Goal: Entertainment & Leisure: Browse casually

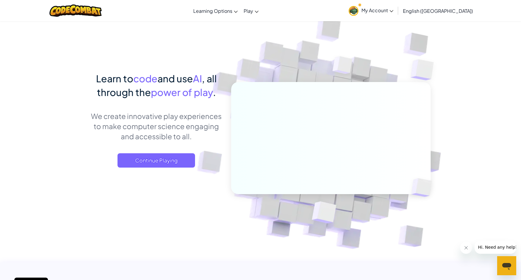
click at [397, 6] on link "My Account" at bounding box center [371, 10] width 51 height 19
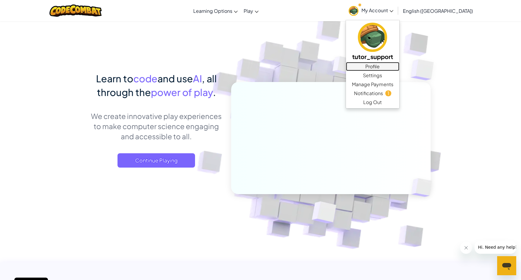
click at [400, 67] on link "Profile" at bounding box center [372, 66] width 53 height 9
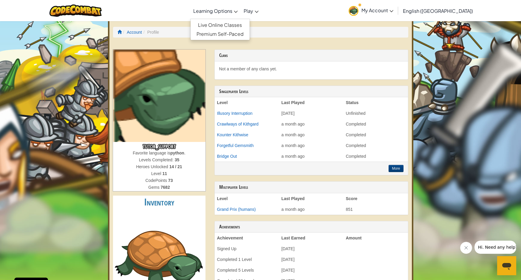
click at [233, 11] on span "Learning Options" at bounding box center [212, 11] width 39 height 6
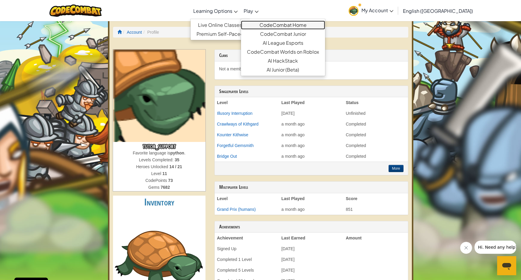
click at [288, 22] on link "CodeCombat Home" at bounding box center [283, 25] width 84 height 9
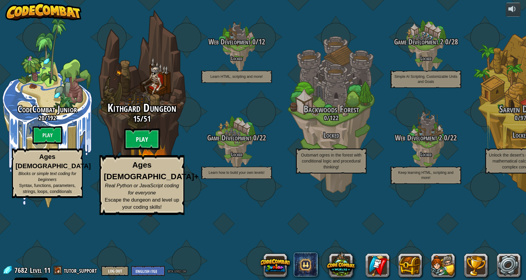
click at [142, 150] on btn "Play" at bounding box center [142, 139] width 36 height 21
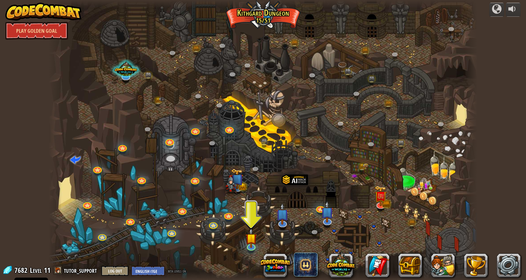
click at [56, 15] on img at bounding box center [43, 12] width 76 height 18
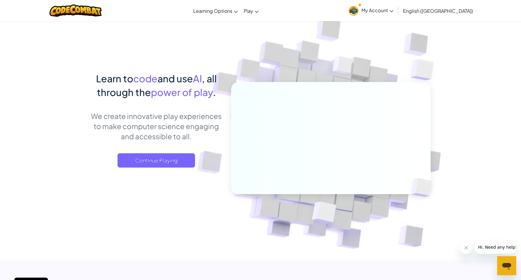
click at [394, 10] on span "My Account" at bounding box center [378, 10] width 32 height 6
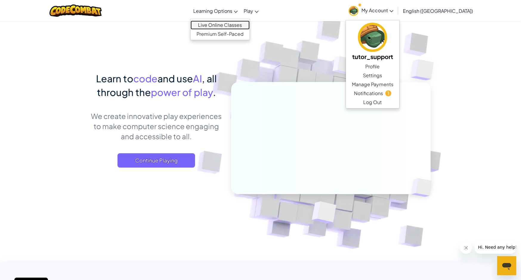
click at [241, 25] on link "Live Online Classes" at bounding box center [220, 25] width 59 height 9
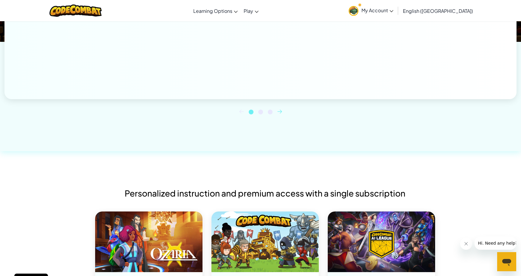
scroll to position [392, 0]
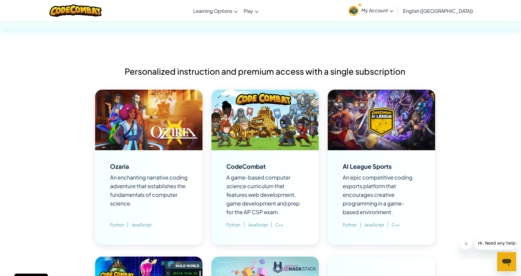
click at [274, 120] on img at bounding box center [265, 120] width 107 height 61
click at [245, 167] on div "CodeCombat" at bounding box center [246, 166] width 39 height 6
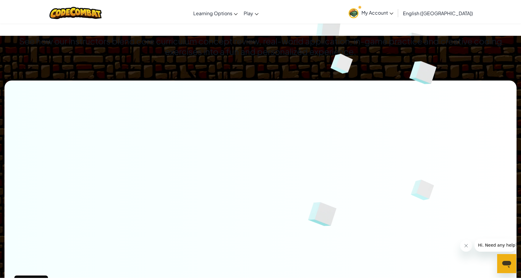
scroll to position [0, 0]
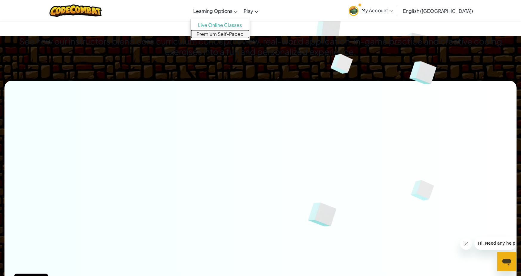
click at [247, 30] on link "Premium Self-Paced" at bounding box center [220, 34] width 59 height 9
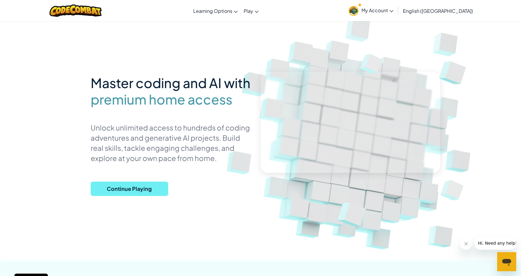
click at [120, 186] on span "Continue Playing" at bounding box center [130, 188] width 78 height 14
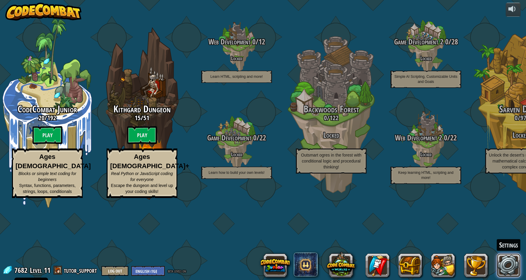
click at [515, 269] on link at bounding box center [509, 266] width 24 height 24
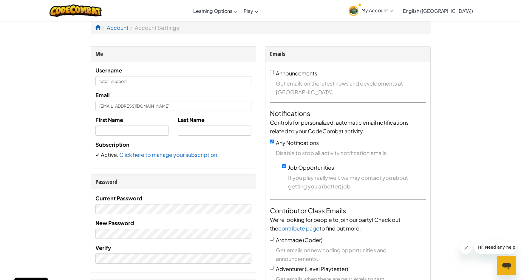
click at [394, 8] on span "My Account" at bounding box center [378, 10] width 32 height 6
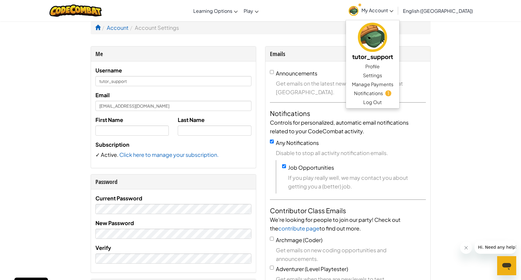
click at [359, 8] on img at bounding box center [354, 11] width 10 height 10
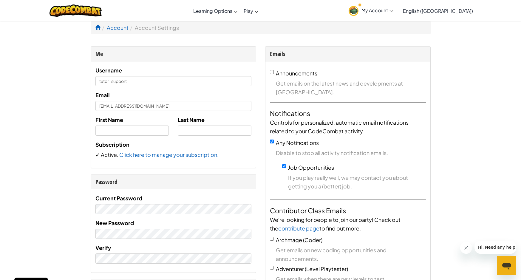
click at [394, 12] on span "My Account" at bounding box center [378, 10] width 32 height 6
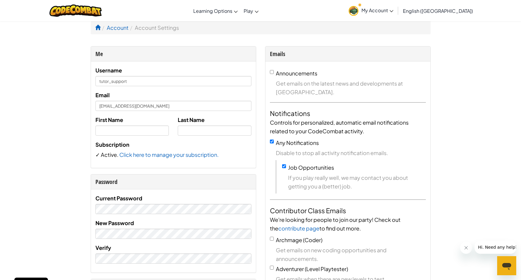
click at [455, 14] on link "English ([GEOGRAPHIC_DATA])" at bounding box center [438, 11] width 76 height 16
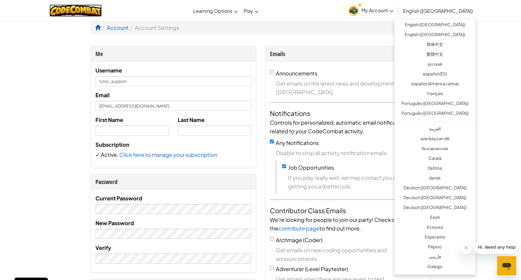
click at [93, 14] on img at bounding box center [76, 10] width 52 height 12
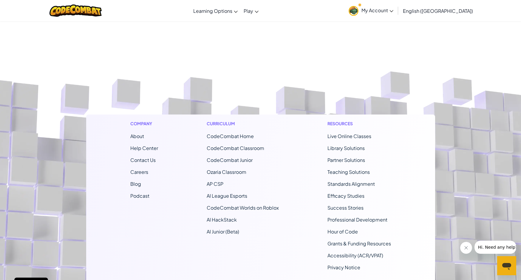
scroll to position [3569, 0]
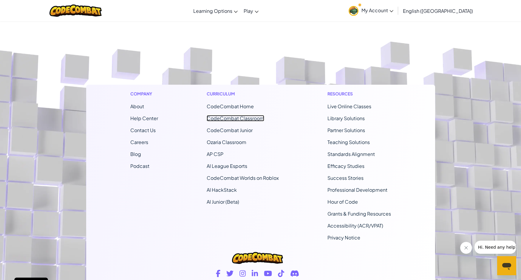
click at [232, 117] on link "CodeCombat Classroom" at bounding box center [236, 118] width 58 height 6
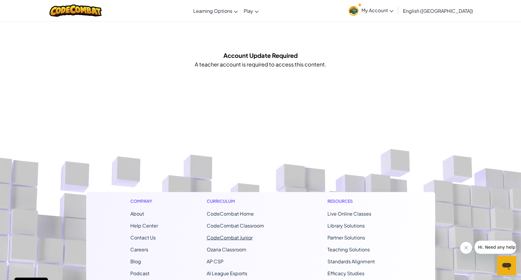
scroll to position [146, 0]
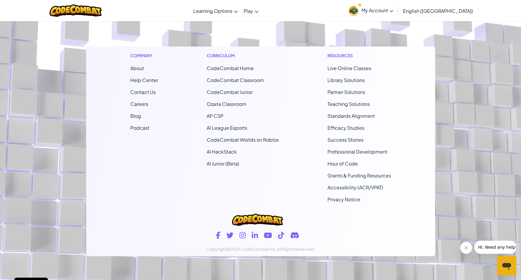
click at [215, 67] on span "CodeCombat Home" at bounding box center [230, 68] width 47 height 6
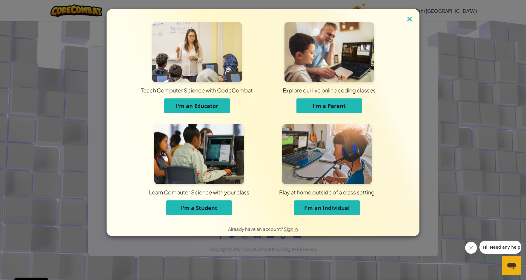
click at [409, 18] on img at bounding box center [410, 19] width 8 height 9
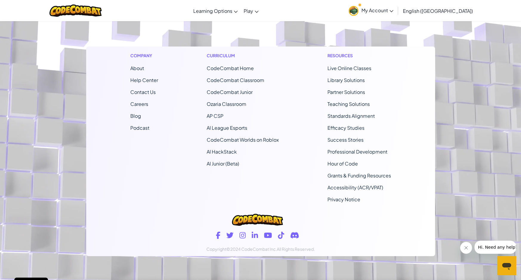
click at [394, 11] on span "My Account" at bounding box center [378, 10] width 32 height 6
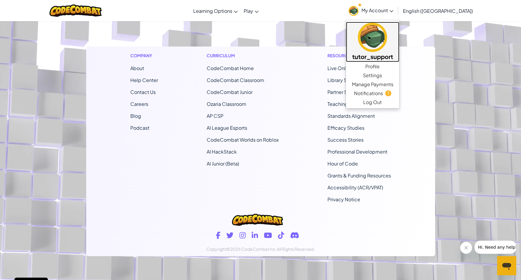
click at [387, 37] on img at bounding box center [372, 37] width 29 height 29
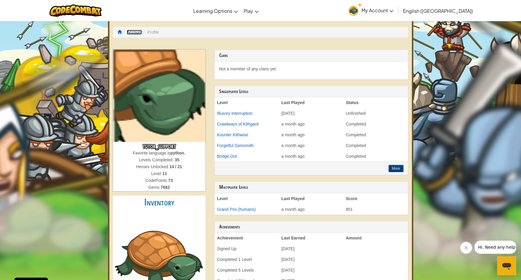
click at [140, 33] on link "Account" at bounding box center [134, 32] width 15 height 5
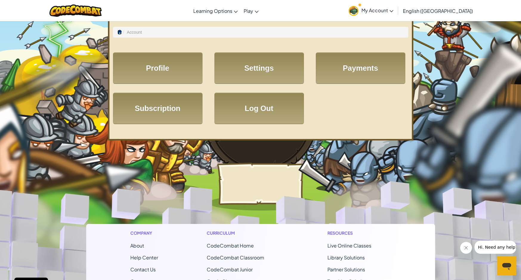
click at [118, 30] on span at bounding box center [120, 32] width 4 height 4
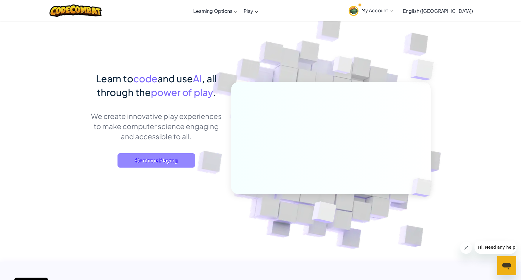
click at [161, 161] on span "Continue Playing" at bounding box center [157, 160] width 78 height 14
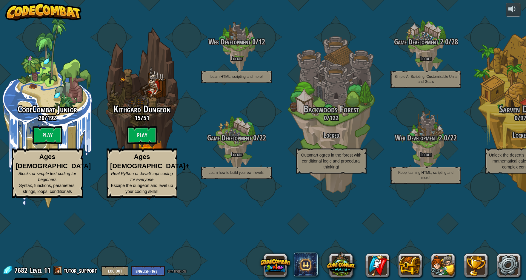
click at [47, 4] on img at bounding box center [43, 12] width 76 height 18
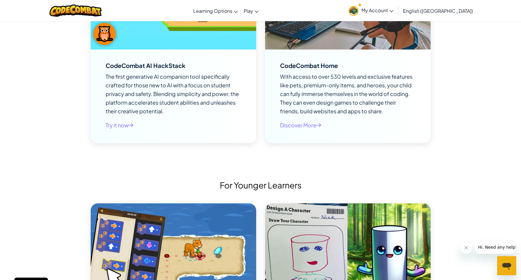
scroll to position [1164, 0]
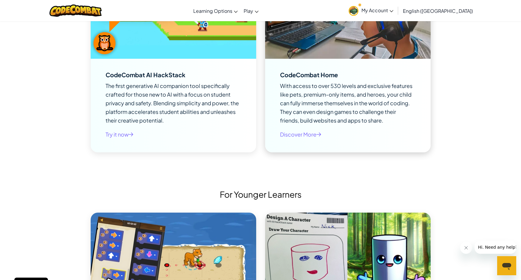
click at [301, 139] on button "Discover More" at bounding box center [300, 134] width 41 height 12
